Goal: Task Accomplishment & Management: Manage account settings

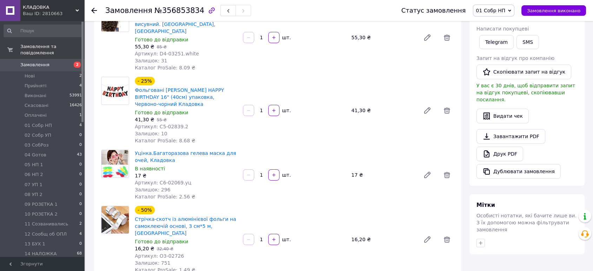
scroll to position [474, 0]
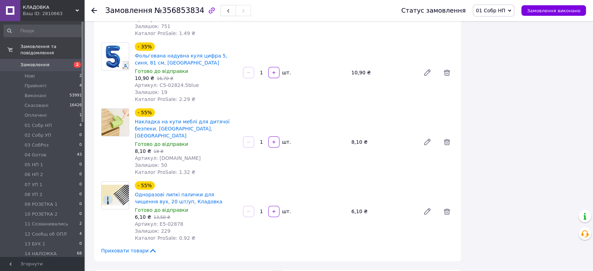
click at [120, 248] on span "Приховати товари" at bounding box center [129, 251] width 56 height 7
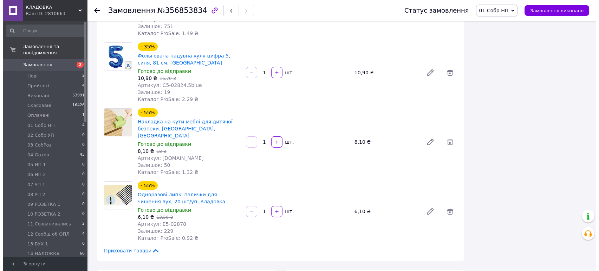
scroll to position [0, 0]
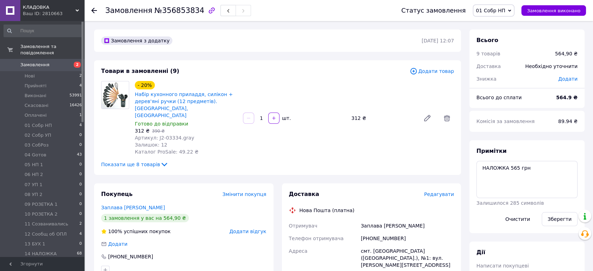
click at [449, 192] on span "Редагувати" at bounding box center [439, 195] width 30 height 6
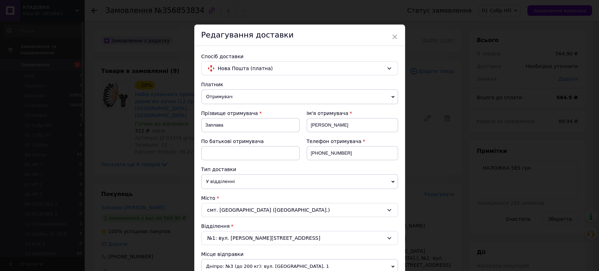
scroll to position [237, 0]
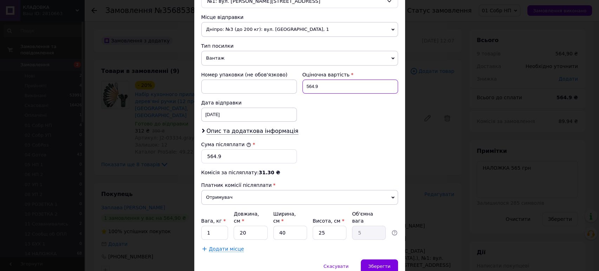
click at [321, 90] on input "564.9" at bounding box center [350, 87] width 96 height 14
type input "565"
click at [250, 148] on div "Сума післяплати * 564.9" at bounding box center [249, 152] width 96 height 22
click at [250, 152] on input "564.9" at bounding box center [249, 157] width 96 height 14
type input "565"
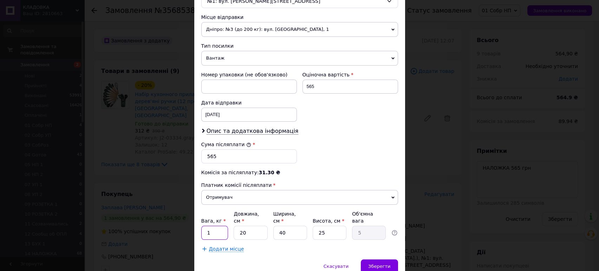
click at [224, 230] on input "1" at bounding box center [214, 233] width 27 height 14
type input "1.5"
type input "6"
type input "1.5"
type input "60"
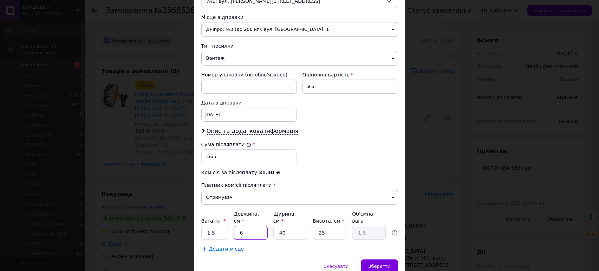
type input "15"
type input "60"
type input "1"
type input "0.38"
type input "14"
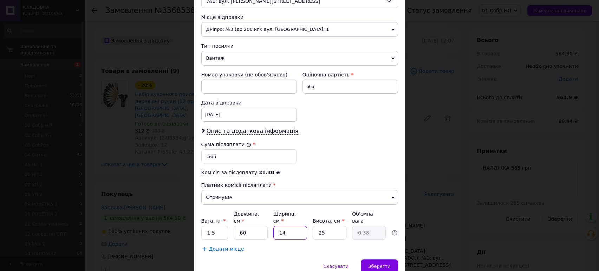
type input "5.25"
type input "14"
type input "1"
type input "0.21"
type input "11"
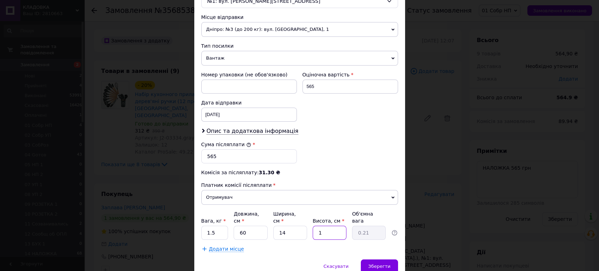
type input "2.31"
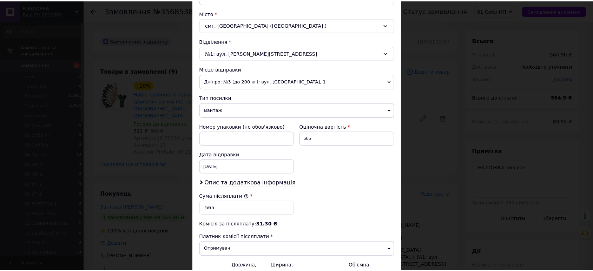
scroll to position [263, 0]
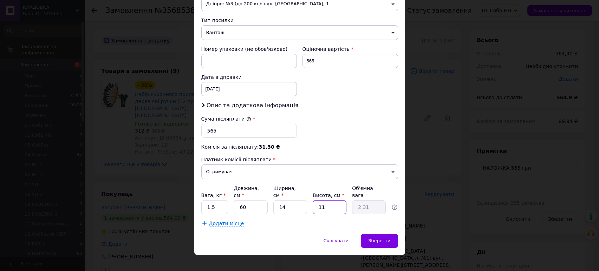
type input "11"
click at [395, 234] on div "Скасувати   Зберегти" at bounding box center [299, 244] width 211 height 21
click at [389, 238] on span "Зберегти" at bounding box center [379, 240] width 22 height 5
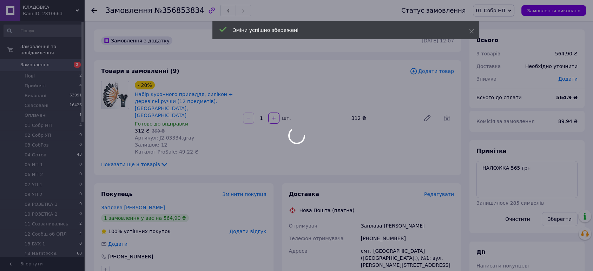
scroll to position [237, 0]
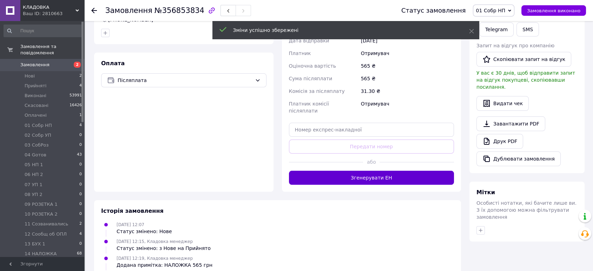
click at [317, 171] on button "Згенерувати ЕН" at bounding box center [371, 178] width 165 height 14
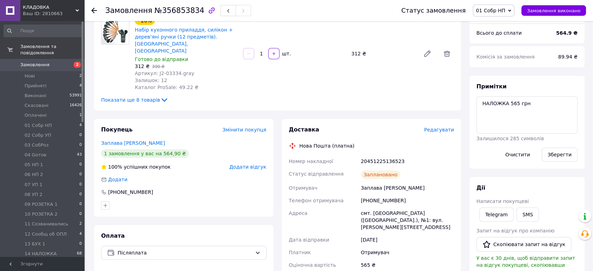
scroll to position [63, 0]
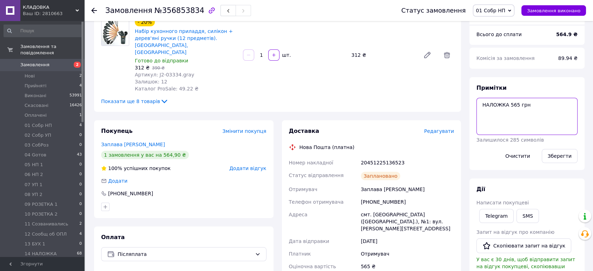
click at [482, 103] on textarea "НАЛОЖКА 565 грн" at bounding box center [527, 116] width 101 height 37
paste textarea "20451225136523"
type textarea "20451225136523 НАЛОЖКА 565 грн"
click at [554, 146] on div "Примітки 20451225136523 НАЛОЖКА 565 грн Залишилося 270 символів Очистити Зберег…" at bounding box center [527, 123] width 101 height 79
click at [555, 153] on button "Зберегти" at bounding box center [560, 156] width 36 height 14
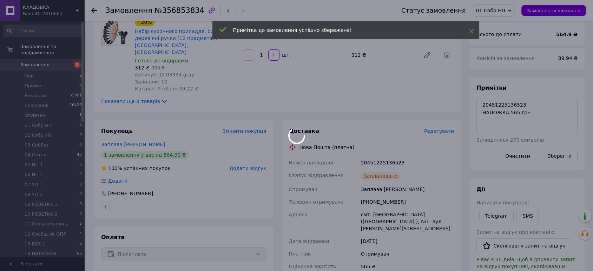
click at [506, 13] on div at bounding box center [296, 135] width 593 height 271
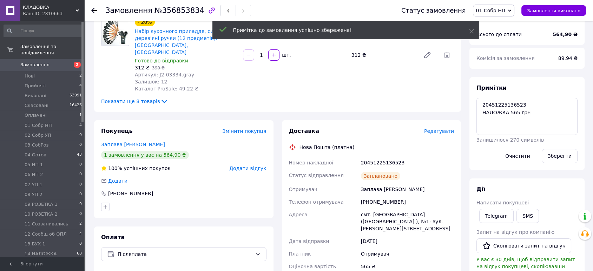
click at [506, 9] on span "01 Cобр НП" at bounding box center [491, 11] width 30 height 6
click at [513, 86] on li "04 Gотов" at bounding box center [498, 88] width 51 height 11
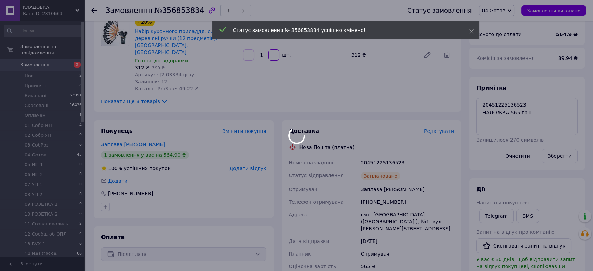
scroll to position [10, 0]
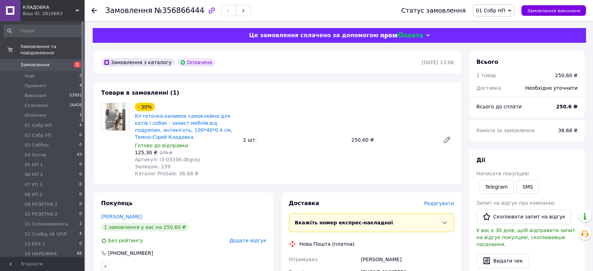
click at [438, 202] on span "Редагувати" at bounding box center [439, 204] width 30 height 6
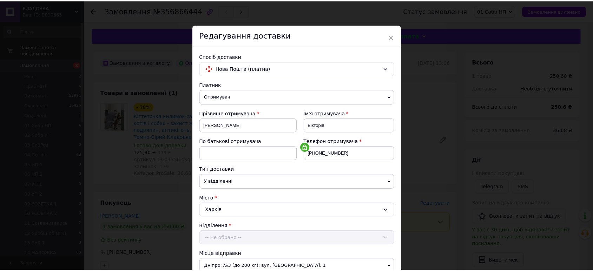
scroll to position [194, 0]
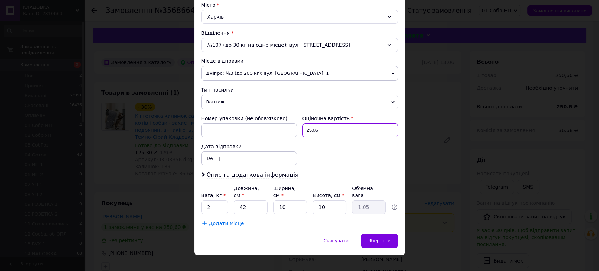
click at [343, 133] on input "250.6" at bounding box center [350, 131] width 96 height 14
type input "300"
click at [222, 201] on input "2" at bounding box center [214, 208] width 27 height 14
type input "0.4"
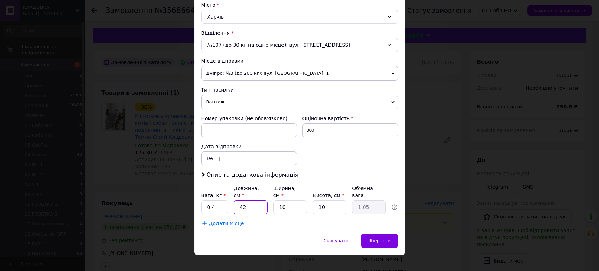
type input "4"
type input "0.1"
type input "43"
type input "1.08"
type input "4"
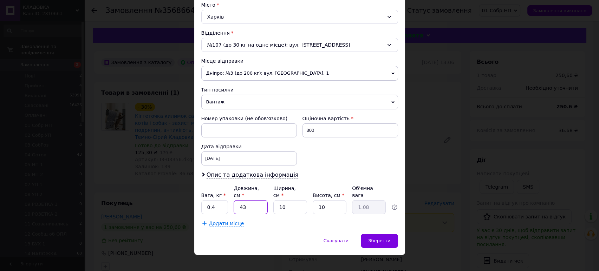
type input "0.1"
type input "44"
type input "1.1"
type input "44"
type input "1"
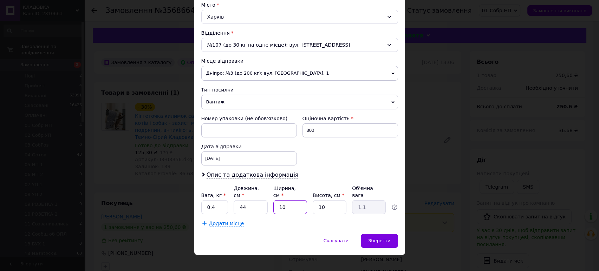
type input "0.11"
type input "13"
type input "1.43"
type input "13"
type input "1"
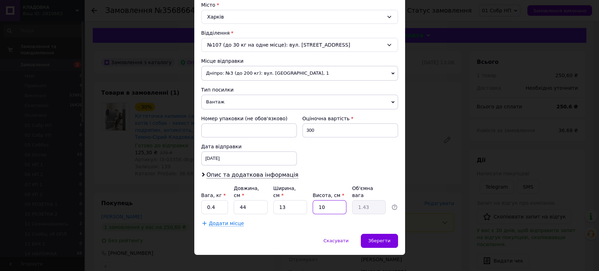
type input "0.14"
type input "10"
type input "1.43"
drag, startPoint x: 373, startPoint y: 229, endPoint x: 377, endPoint y: 226, distance: 5.6
click at [374, 234] on div "Зберегти" at bounding box center [379, 241] width 37 height 14
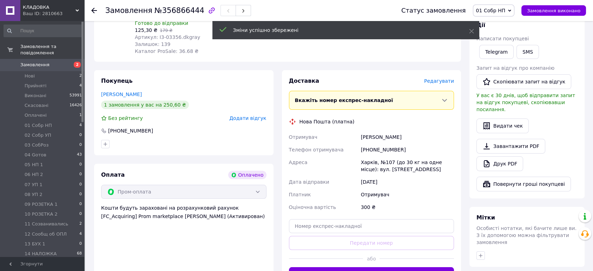
scroll to position [125, 0]
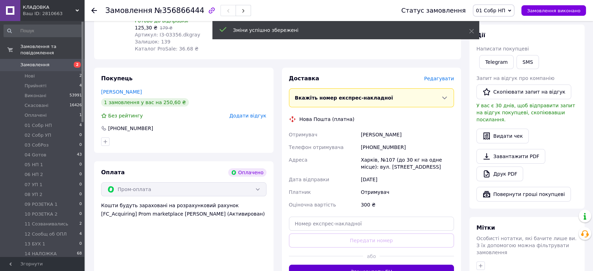
click at [417, 270] on button "Згенерувати ЕН" at bounding box center [371, 272] width 165 height 14
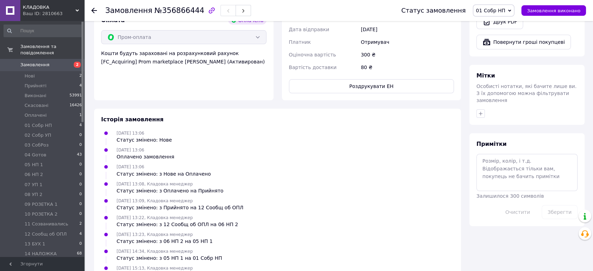
scroll to position [280, 0]
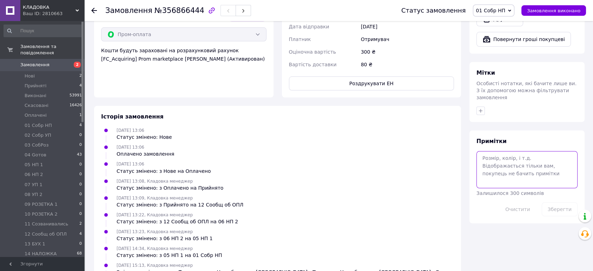
click at [535, 158] on textarea at bounding box center [527, 169] width 101 height 37
paste textarea "20451225138734"
type textarea "20451225138734"
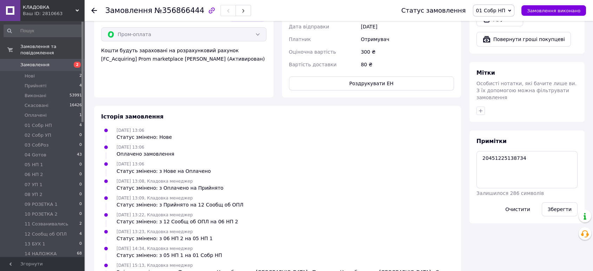
click at [561, 200] on div "Зберегти" at bounding box center [559, 210] width 41 height 20
click at [561, 203] on button "Зберегти" at bounding box center [560, 210] width 36 height 14
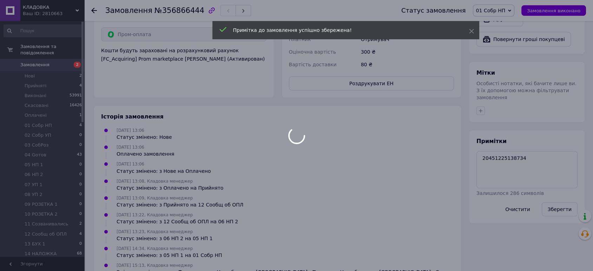
click at [504, 4] on div at bounding box center [296, 135] width 593 height 271
click at [503, 9] on body "КЛАДОВКА Ваш ID: 2810663 Сайт КЛАДОВКА Кабінет покупця Перевірити стан системи …" at bounding box center [296, 28] width 593 height 617
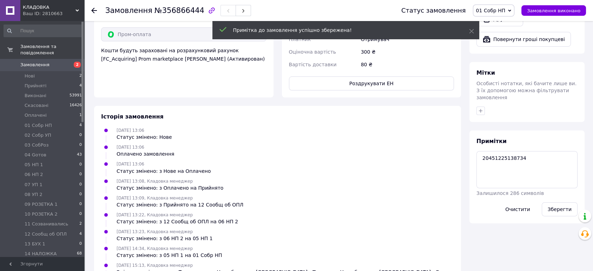
click at [503, 9] on span "01 Cобр НП" at bounding box center [491, 11] width 30 height 6
click at [497, 83] on li "04 Gотов" at bounding box center [498, 88] width 51 height 11
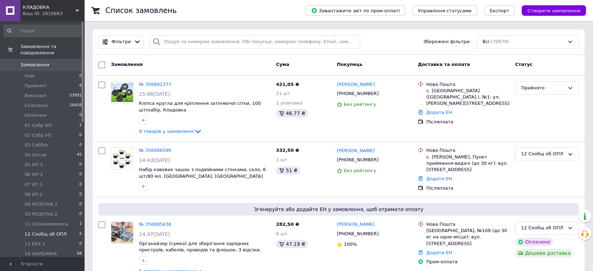
click at [65, 230] on li "12 Сообщ об ОПЛ 5" at bounding box center [43, 235] width 86 height 10
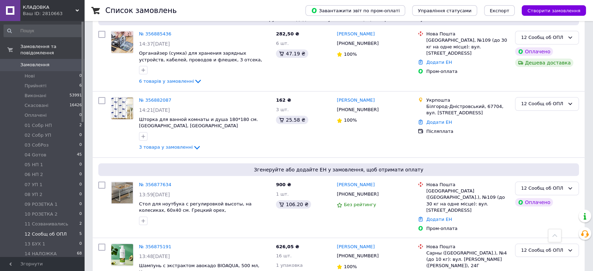
scroll to position [59, 0]
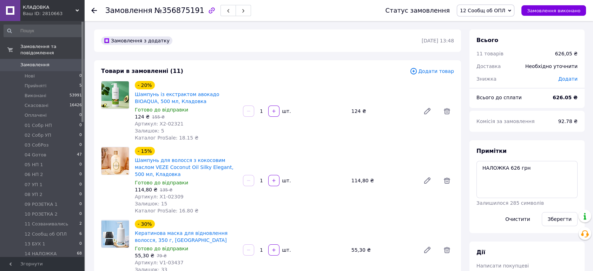
click at [495, 11] on span "12 Сообщ об ОПЛ" at bounding box center [482, 11] width 45 height 6
drag, startPoint x: 519, startPoint y: 30, endPoint x: 521, endPoint y: 41, distance: 11.4
click at [515, 41] on ul "Прийнято Виконано Скасовано Оплачено 01 Cобр НП 02 Cобр УП 03 CобРоз 04 Gотов 0…" at bounding box center [486, 52] width 58 height 70
click at [514, 6] on span "12 Сообщ об ОПЛ" at bounding box center [486, 11] width 58 height 12
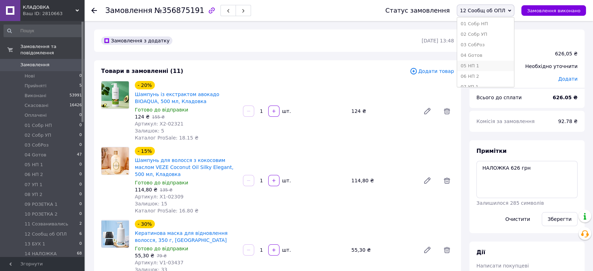
click at [497, 65] on li "05 НП 1" at bounding box center [485, 66] width 57 height 11
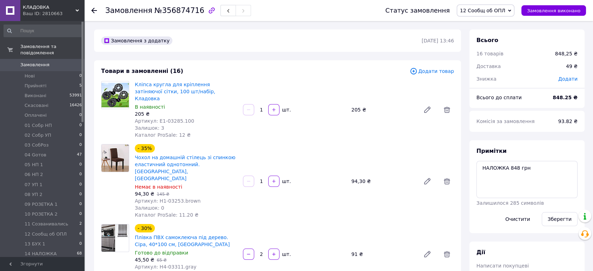
click at [505, 8] on span "12 Сообщ об ОПЛ" at bounding box center [482, 11] width 45 height 6
click at [512, 9] on span "12 Сообщ об ОПЛ" at bounding box center [486, 11] width 58 height 12
click at [500, 44] on li "09 РОЗЕТКА 1" at bounding box center [485, 43] width 57 height 11
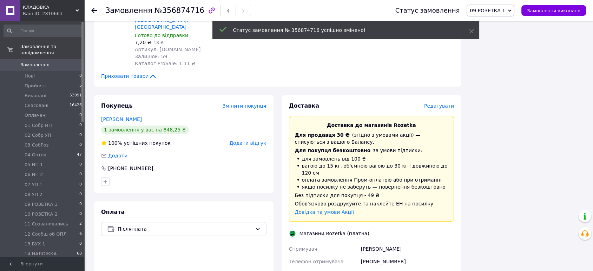
scroll to position [0, 0]
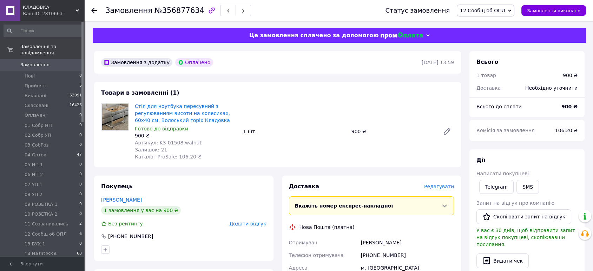
click at [503, 11] on span "12 Сообщ об ОПЛ" at bounding box center [482, 11] width 45 height 6
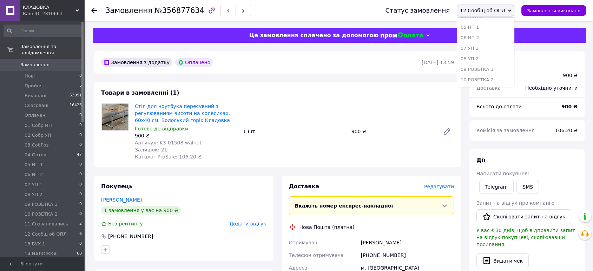
scroll to position [83, 0]
click at [488, 26] on li "05 НП 1" at bounding box center [485, 26] width 57 height 11
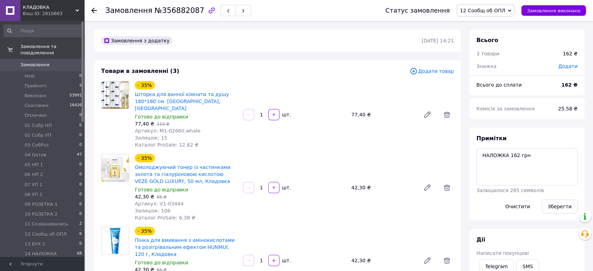
click at [515, 6] on span "12 Сообщ об ОПЛ" at bounding box center [486, 11] width 58 height 12
click at [489, 52] on li "07 УП 1" at bounding box center [485, 51] width 57 height 11
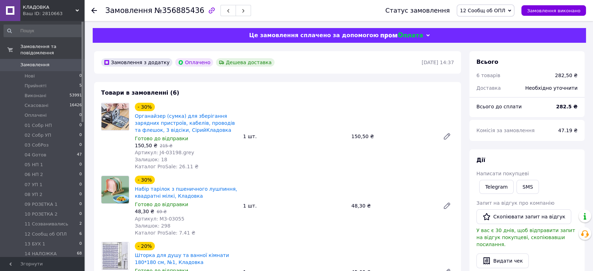
click at [513, 8] on span "12 Сообщ об ОПЛ" at bounding box center [486, 11] width 58 height 12
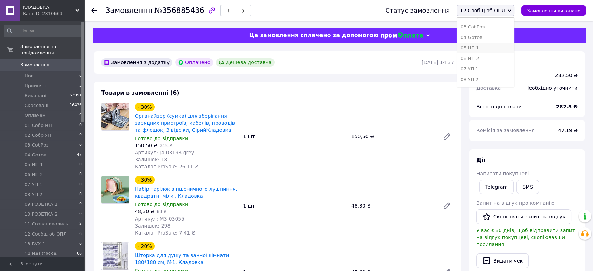
click at [505, 52] on li "05 НП 1" at bounding box center [485, 48] width 57 height 11
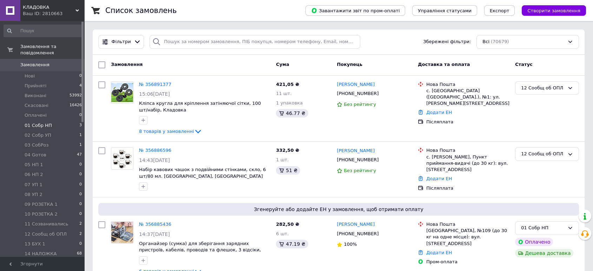
click at [25, 121] on li "01 Cобр НП 3" at bounding box center [43, 126] width 86 height 10
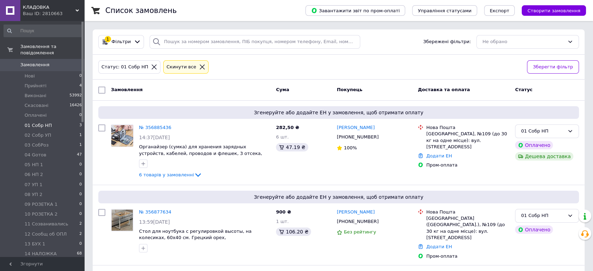
scroll to position [54, 0]
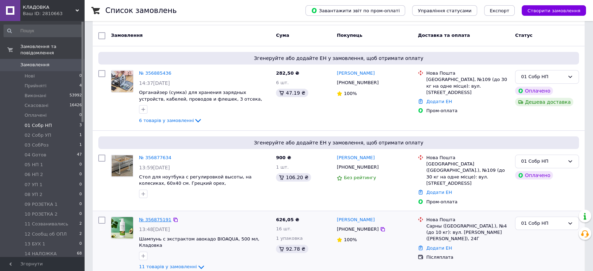
click at [148, 217] on link "№ 356875191" at bounding box center [155, 219] width 32 height 5
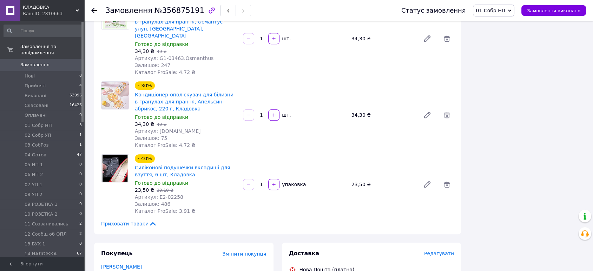
scroll to position [645, 0]
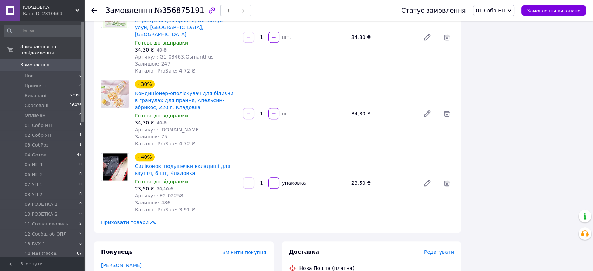
click at [129, 219] on span "Приховати товари" at bounding box center [129, 222] width 56 height 7
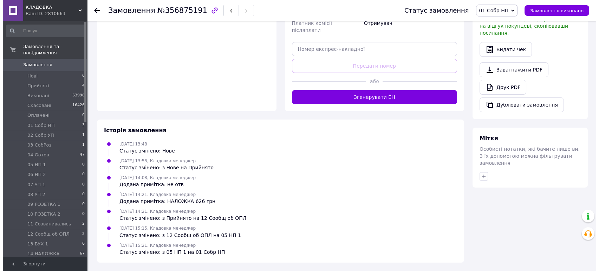
scroll to position [0, 0]
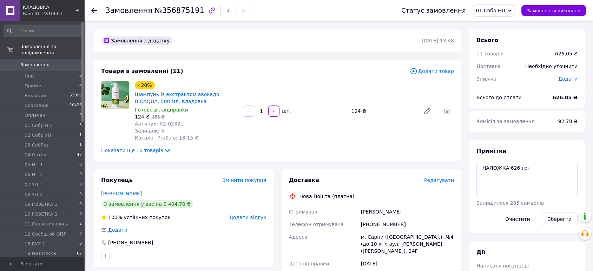
click at [437, 178] on span "Редагувати" at bounding box center [439, 181] width 30 height 6
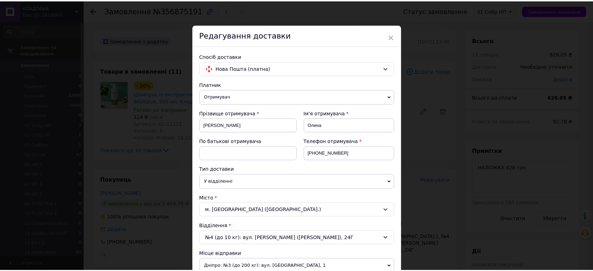
scroll to position [263, 0]
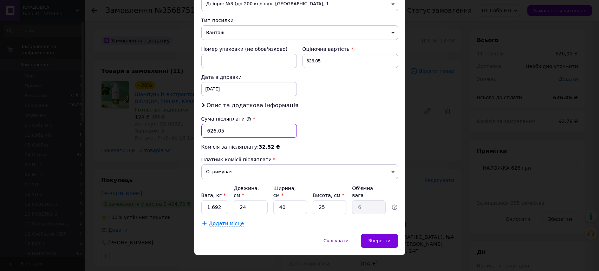
click at [234, 130] on input "626.05" at bounding box center [249, 131] width 96 height 14
type input "626"
click at [222, 204] on input "1.692" at bounding box center [214, 208] width 27 height 14
type input "2"
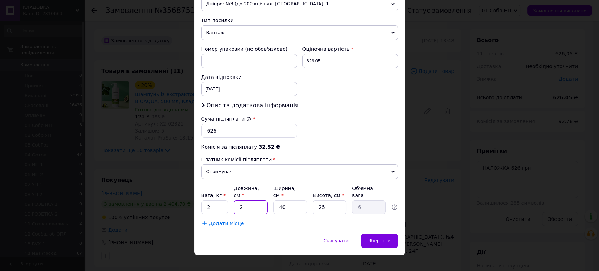
type input "0.5"
type input "25"
type input "6.25"
type input "25"
type input "2"
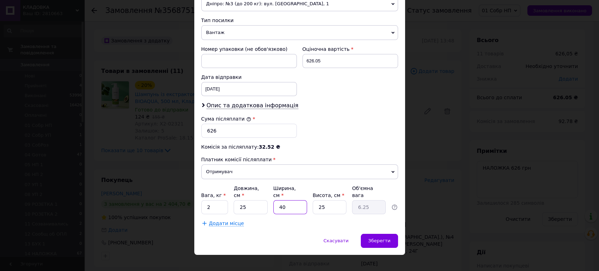
type input "0.31"
type input "24"
type input "3.75"
type input "24"
type input "2"
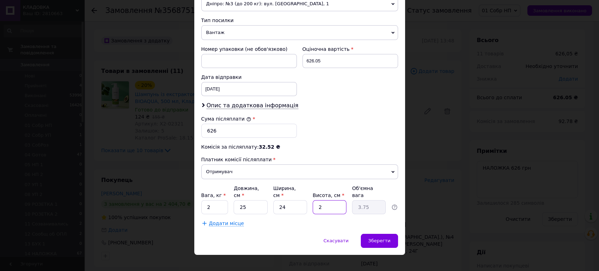
type input "0.3"
type input "20"
type input "3"
type input "20"
click at [344, 131] on div "Сума післяплати * 626" at bounding box center [299, 127] width 202 height 28
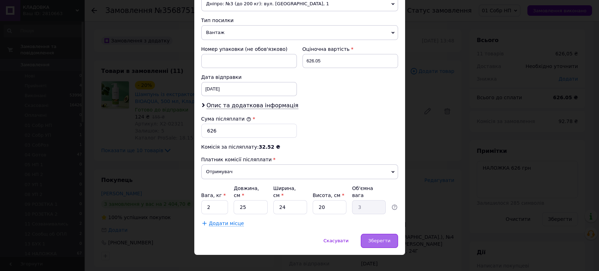
click at [392, 234] on div "Зберегти" at bounding box center [379, 241] width 37 height 14
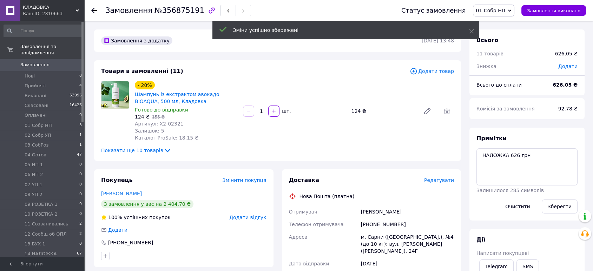
scroll to position [237, 0]
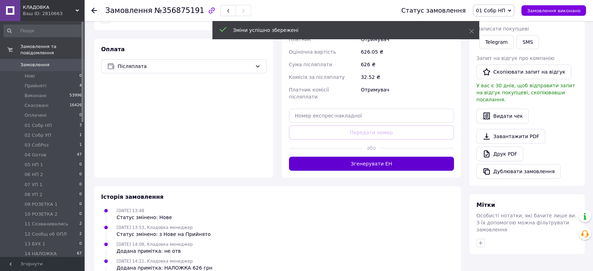
click at [397, 157] on button "Згенерувати ЕН" at bounding box center [371, 164] width 165 height 14
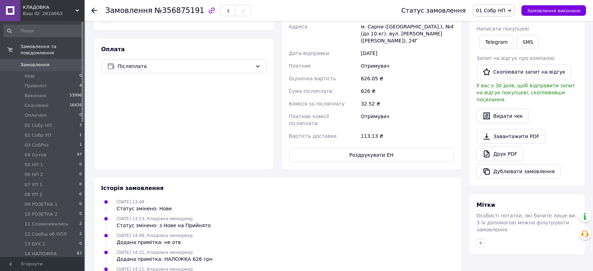
scroll to position [0, 0]
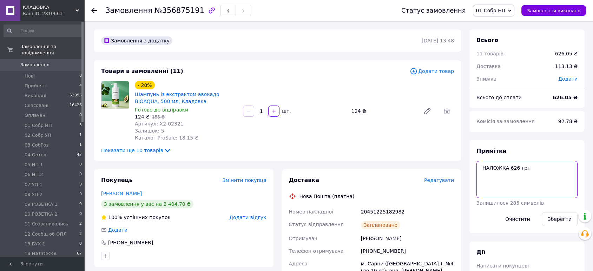
click at [479, 168] on textarea "НАЛОЖКА 626 грн" at bounding box center [527, 179] width 101 height 37
paste textarea "20451225182982"
type textarea "20451225182982 НАЛОЖКА 626 грн"
click at [571, 222] on button "Зберегти" at bounding box center [560, 219] width 36 height 14
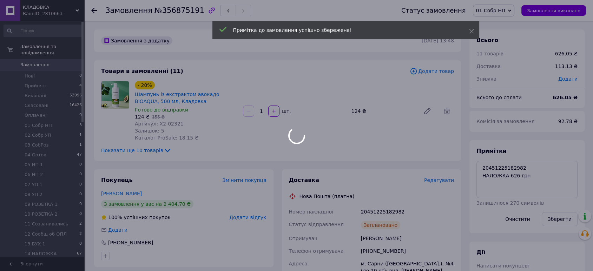
click at [505, 10] on div at bounding box center [296, 135] width 593 height 271
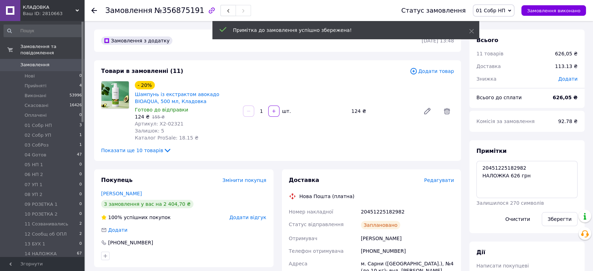
click at [505, 10] on span "01 Cобр НП" at bounding box center [491, 11] width 30 height 6
click at [497, 84] on li "04 Gотов" at bounding box center [498, 88] width 51 height 11
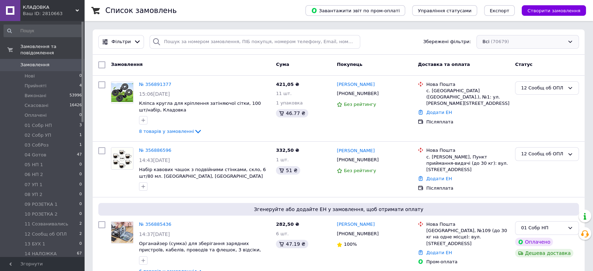
click at [514, 38] on div "Всі (70679)" at bounding box center [528, 42] width 103 height 14
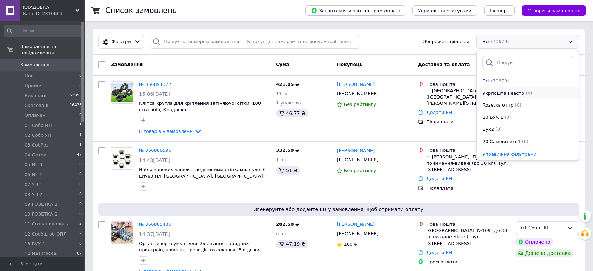
click at [509, 90] on span "Укрпошта Реестр" at bounding box center [504, 93] width 42 height 7
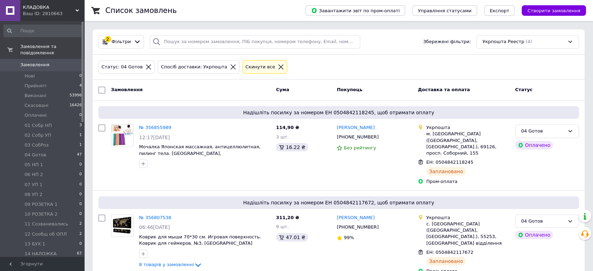
click at [100, 85] on div at bounding box center [102, 90] width 13 height 13
click at [101, 92] on input "checkbox" at bounding box center [101, 90] width 7 height 7
checkbox input "true"
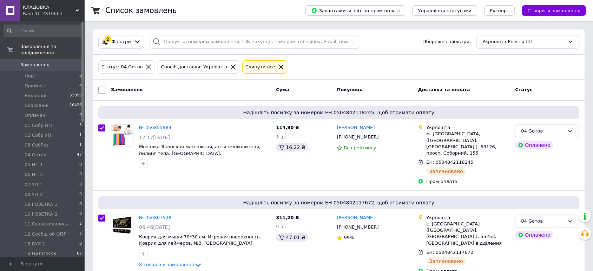
checkbox input "true"
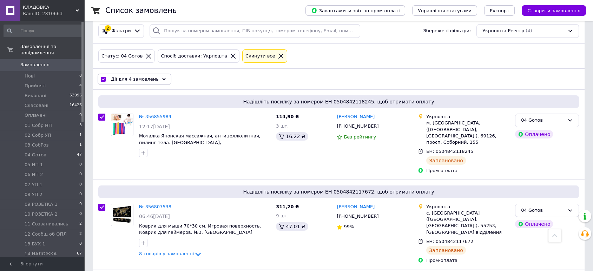
scroll to position [7, 0]
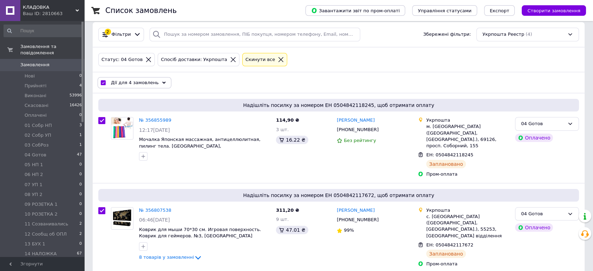
click at [492, 37] on div "Укрпошта Реестр (4)" at bounding box center [528, 35] width 103 height 14
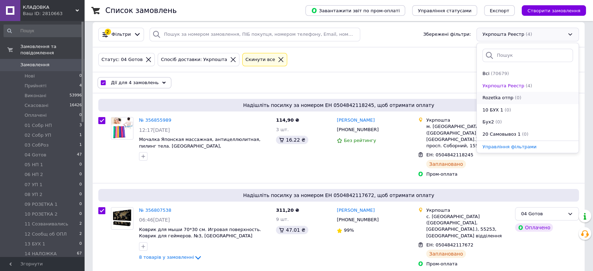
click at [500, 98] on span "Rozetka отпр" at bounding box center [498, 98] width 31 height 7
checkbox input "false"
